Goal: Find specific page/section: Find specific page/section

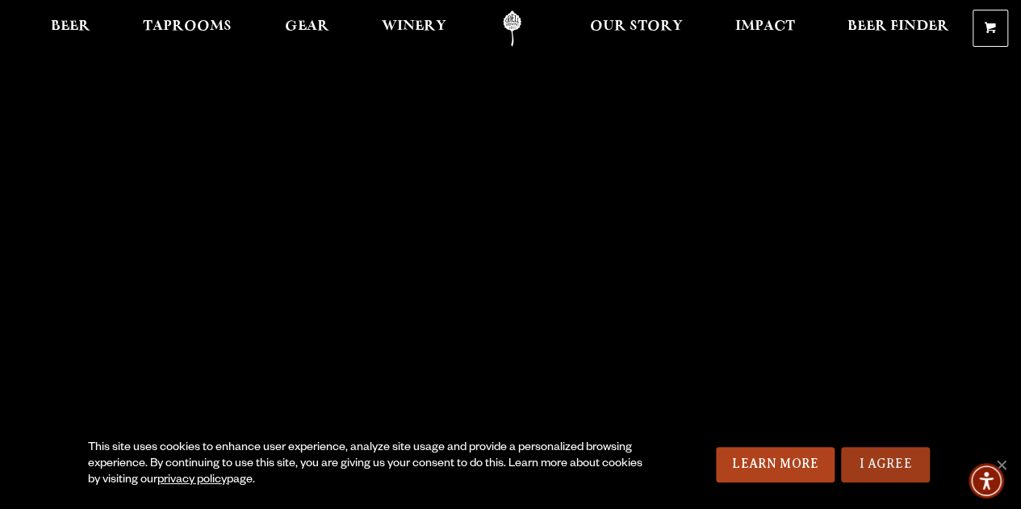
click at [866, 463] on link "I Agree" at bounding box center [885, 465] width 89 height 36
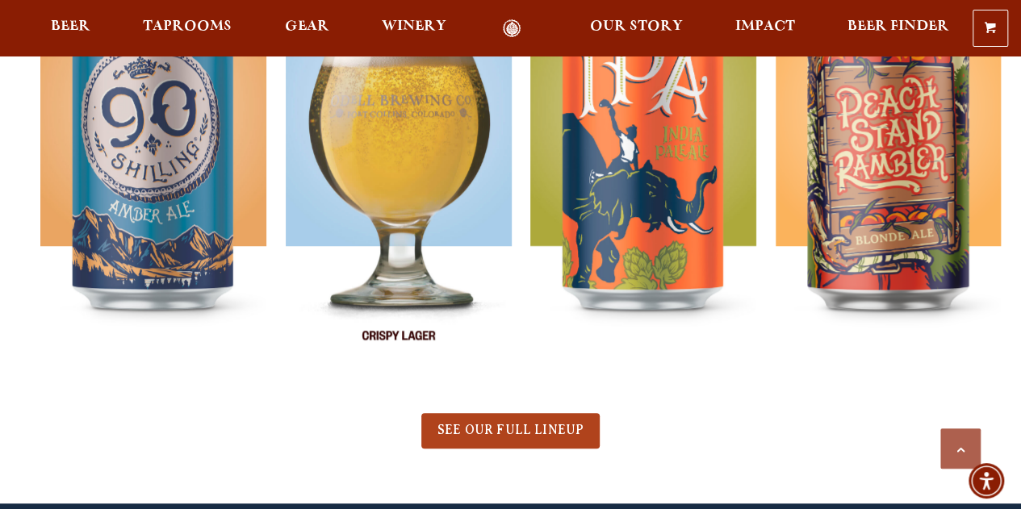
scroll to position [807, 0]
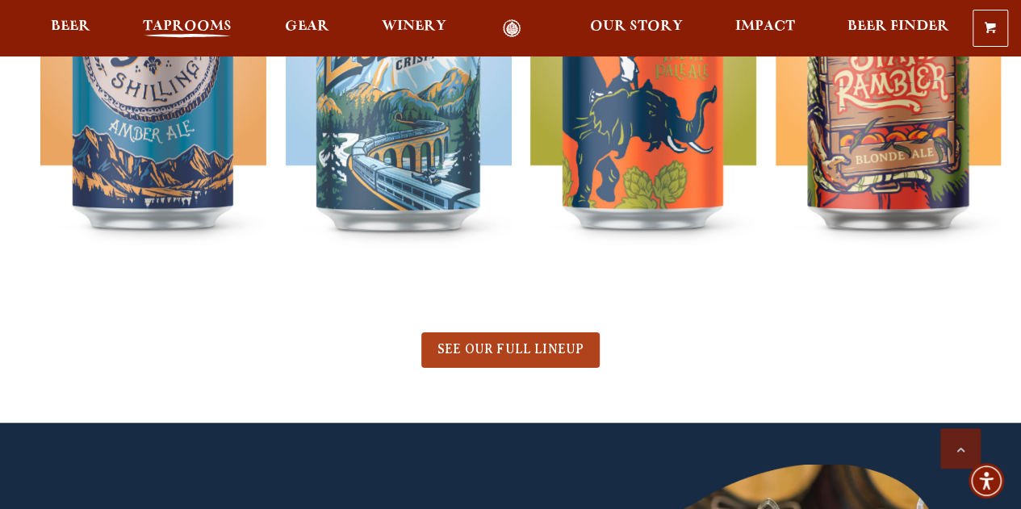
click at [194, 22] on span "Taprooms" at bounding box center [187, 26] width 89 height 13
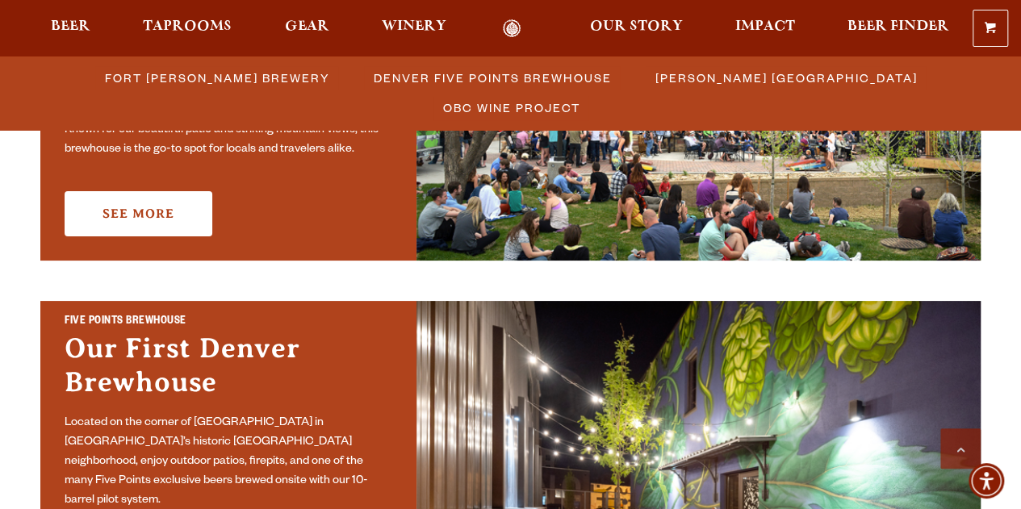
scroll to position [565, 0]
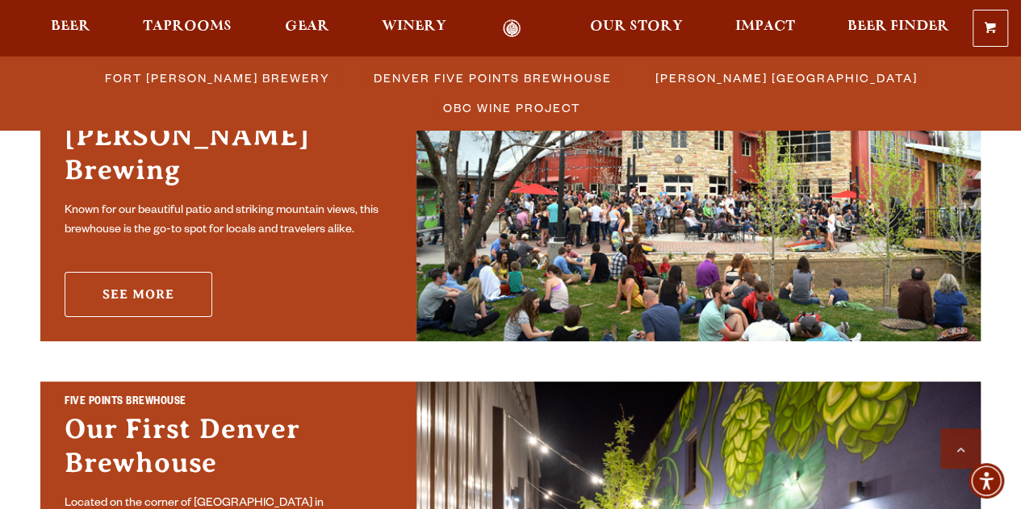
click at [126, 281] on link "See More" at bounding box center [139, 294] width 148 height 45
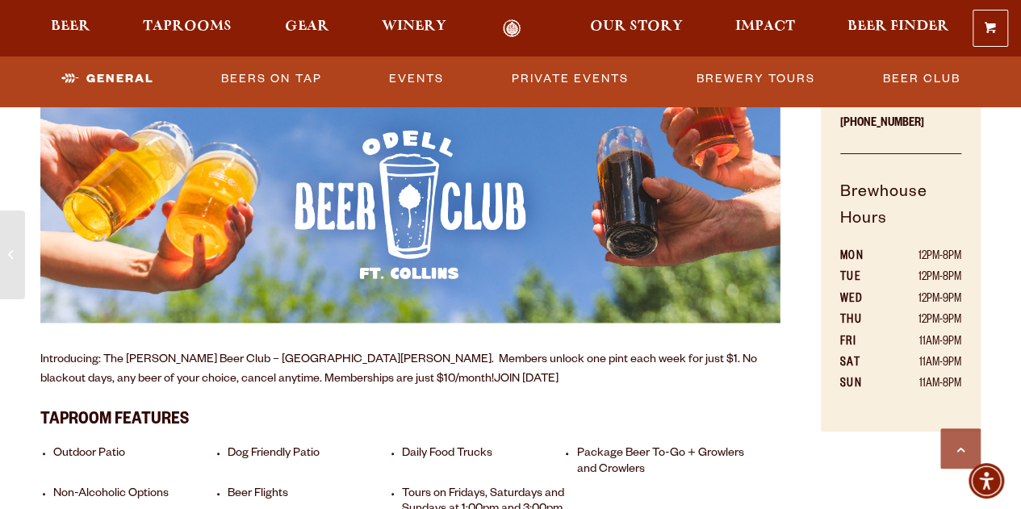
scroll to position [968, 0]
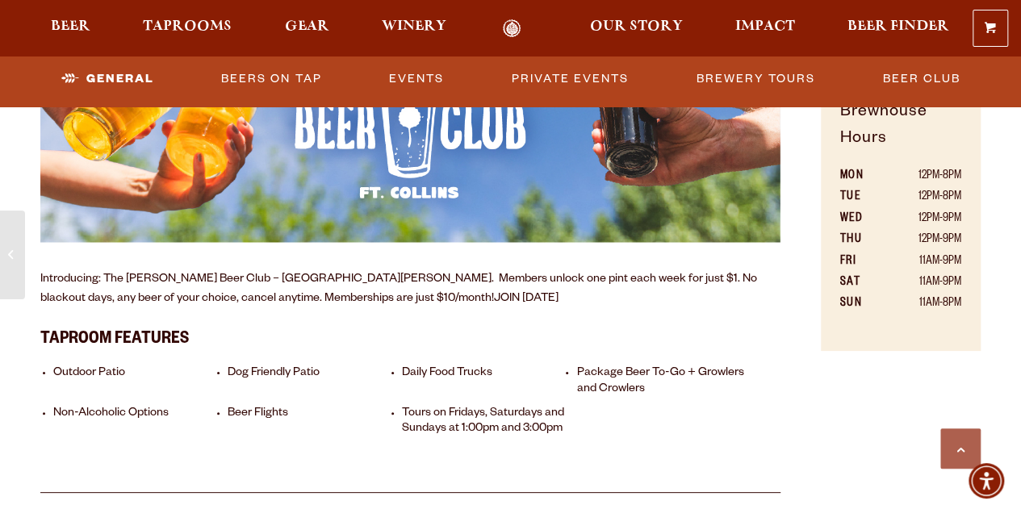
click at [437, 374] on li "Daily Food Trucks" at bounding box center [485, 381] width 167 height 31
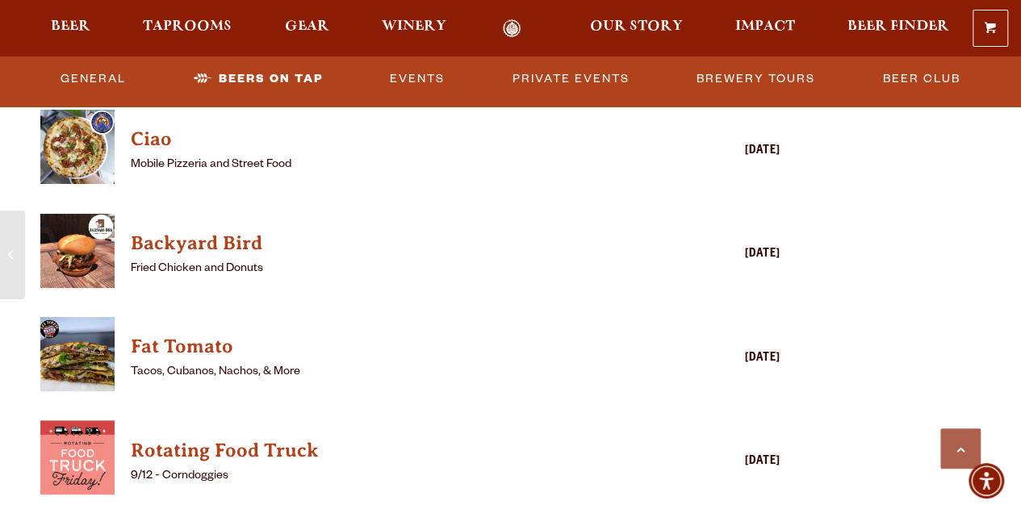
scroll to position [4116, 0]
